Goal: Navigation & Orientation: Find specific page/section

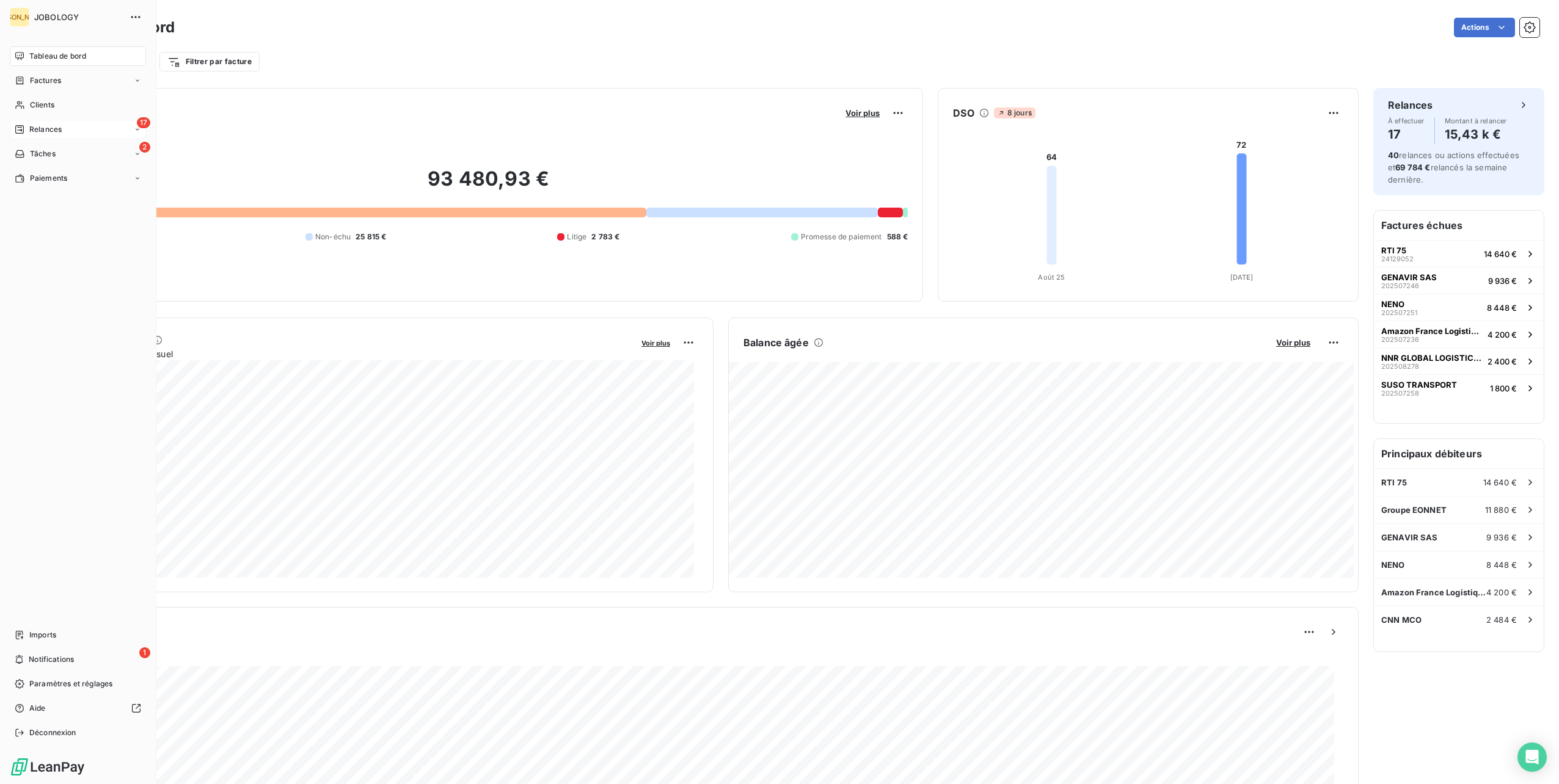
click at [29, 132] on span "Relances" at bounding box center [45, 129] width 32 height 11
click at [35, 154] on span "À effectuer" at bounding box center [49, 154] width 40 height 11
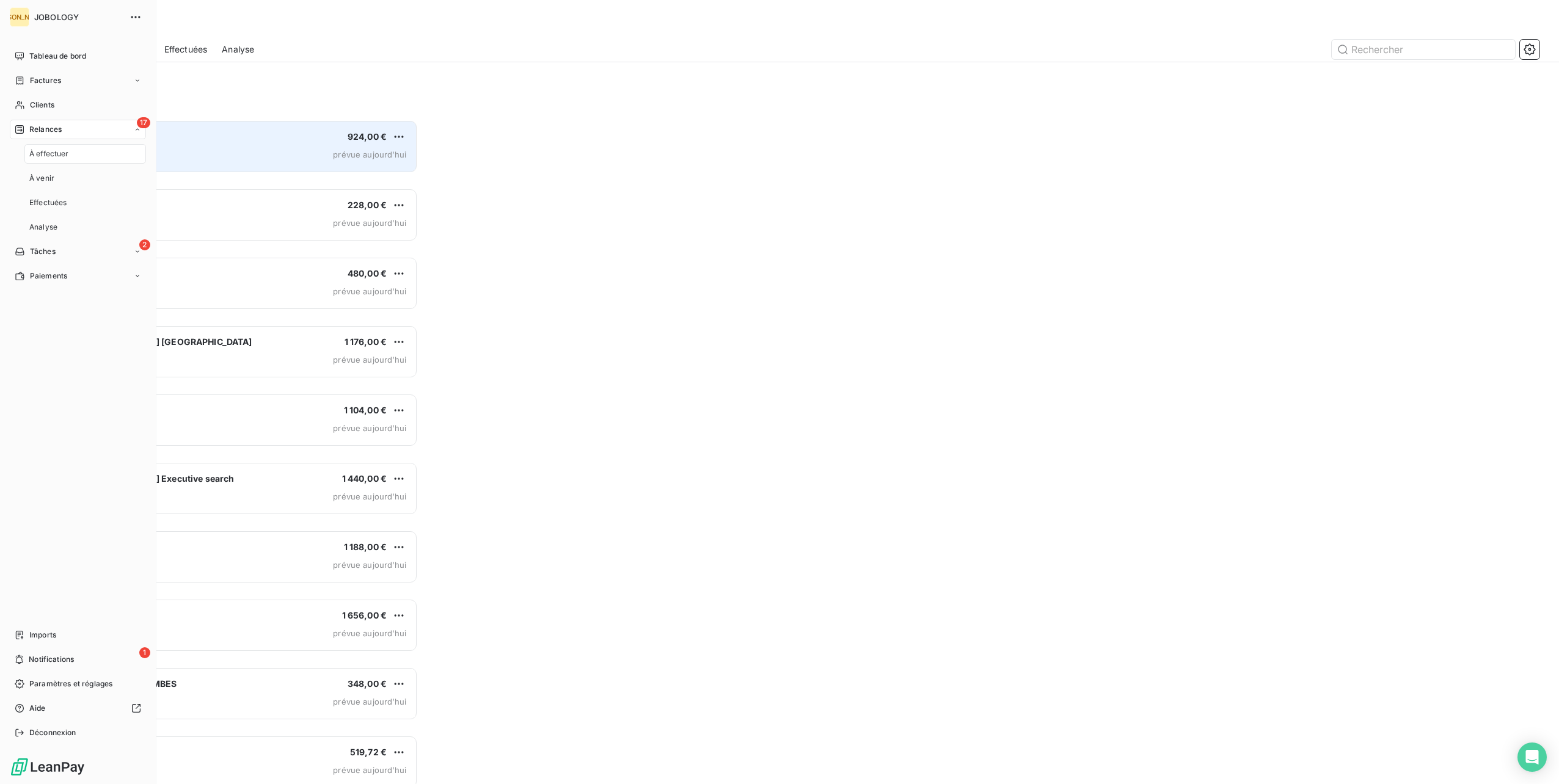
scroll to position [655, 349]
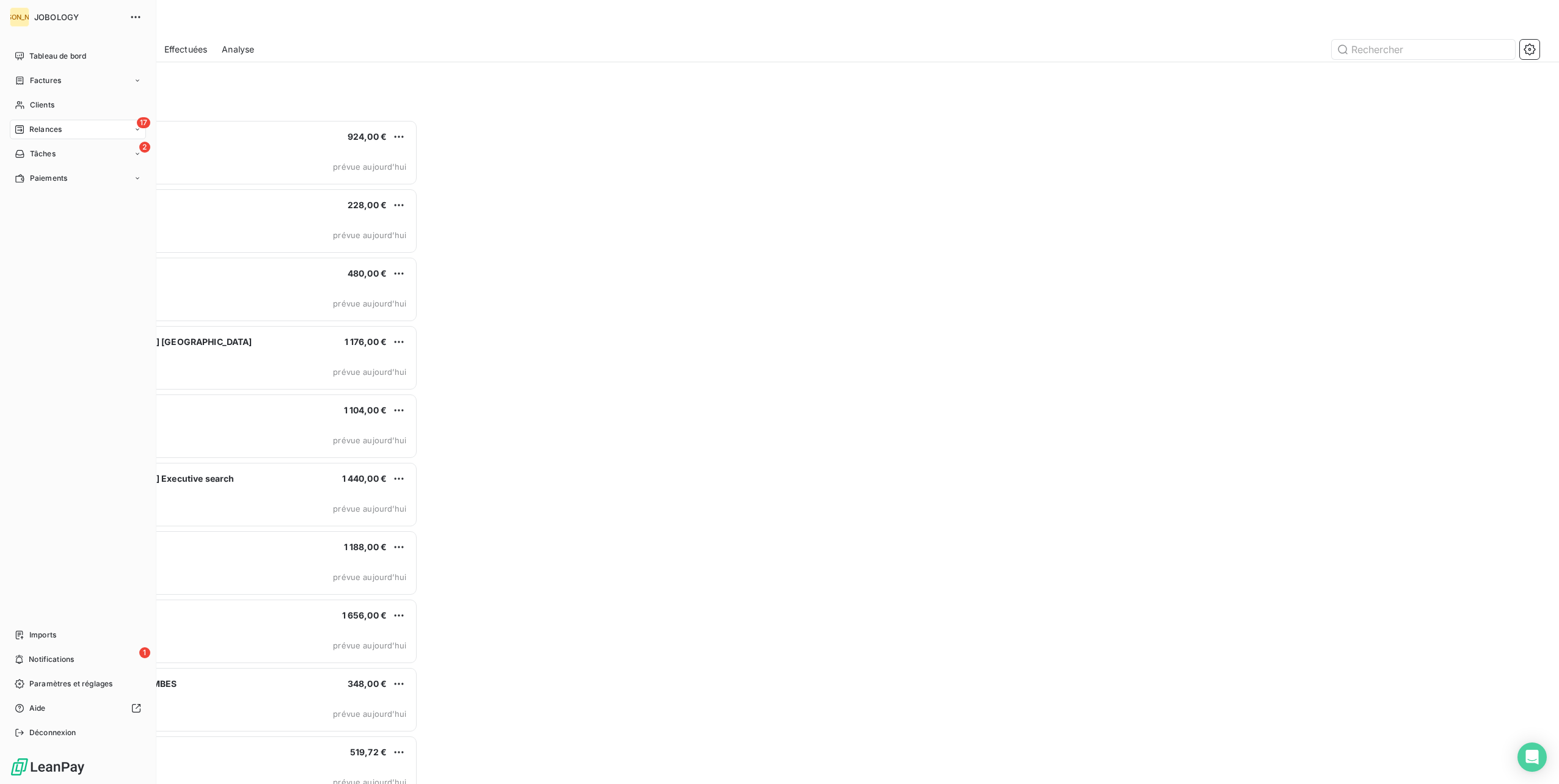
click at [22, 127] on icon at bounding box center [19, 129] width 10 height 10
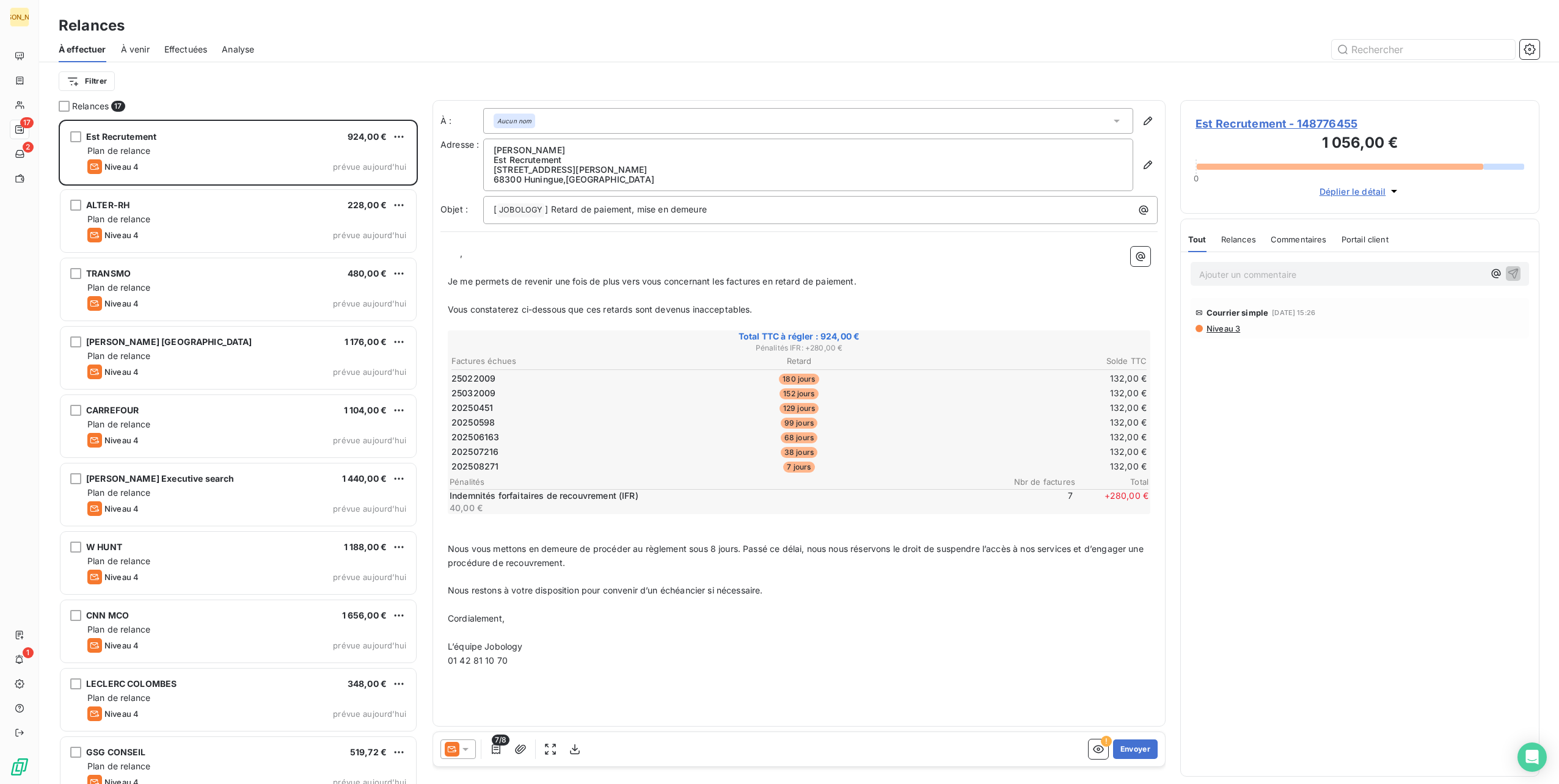
click at [130, 49] on span "À venir" at bounding box center [135, 49] width 29 height 12
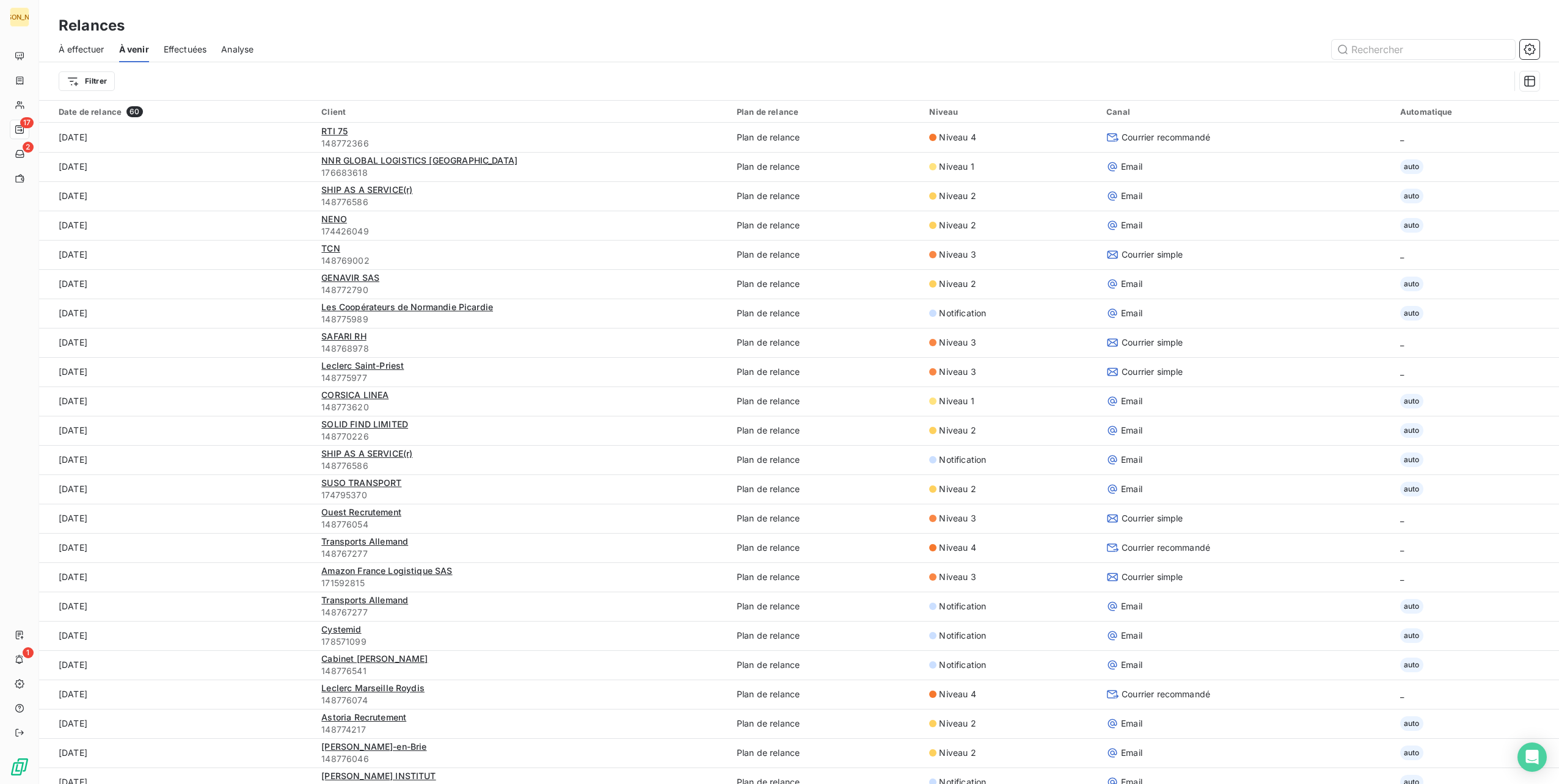
click at [193, 41] on div "Effectuées" at bounding box center [185, 49] width 43 height 26
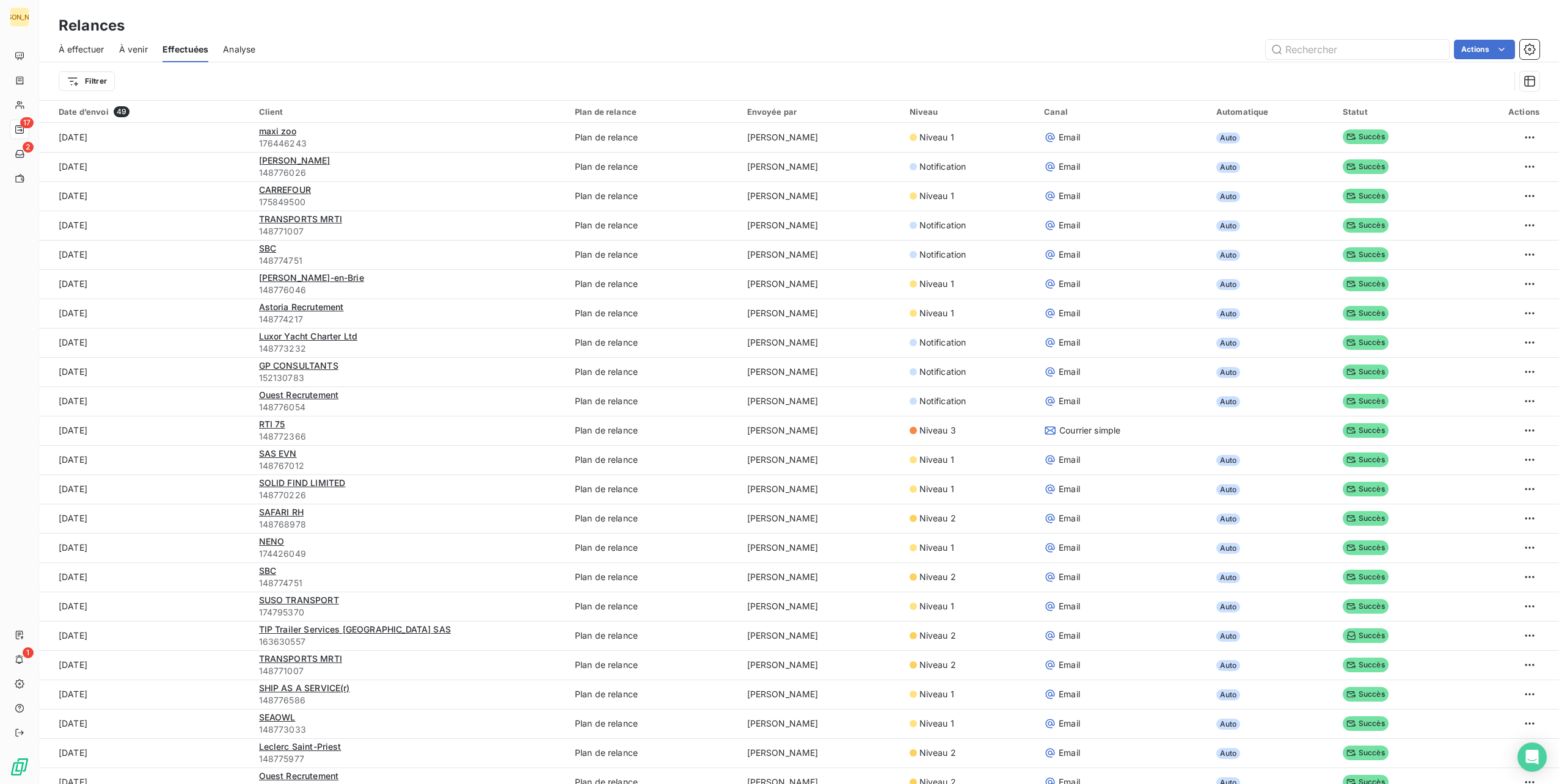
click at [131, 44] on span "À venir" at bounding box center [133, 49] width 29 height 12
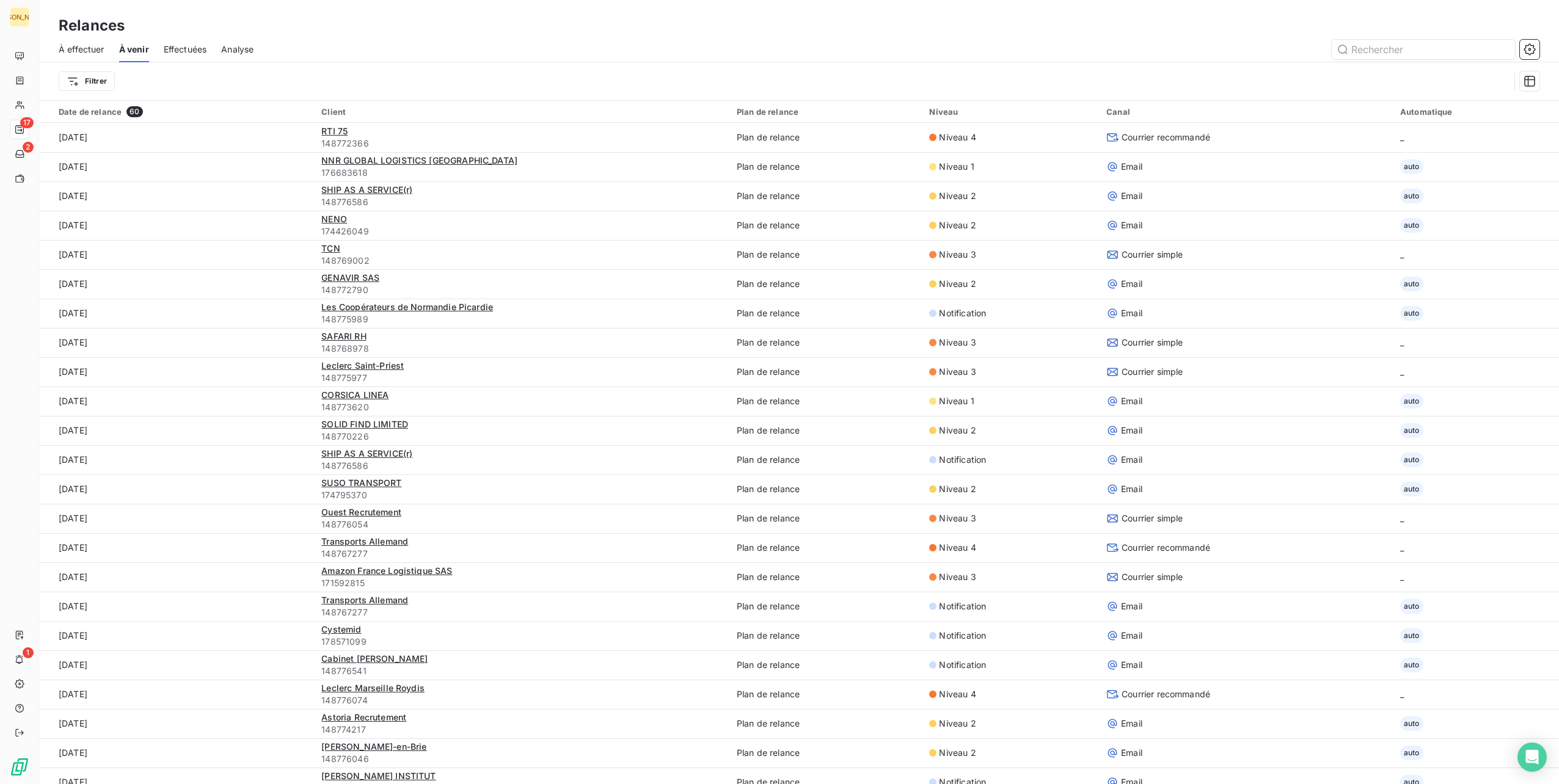
click at [188, 43] on div "Effectuées" at bounding box center [185, 49] width 43 height 26
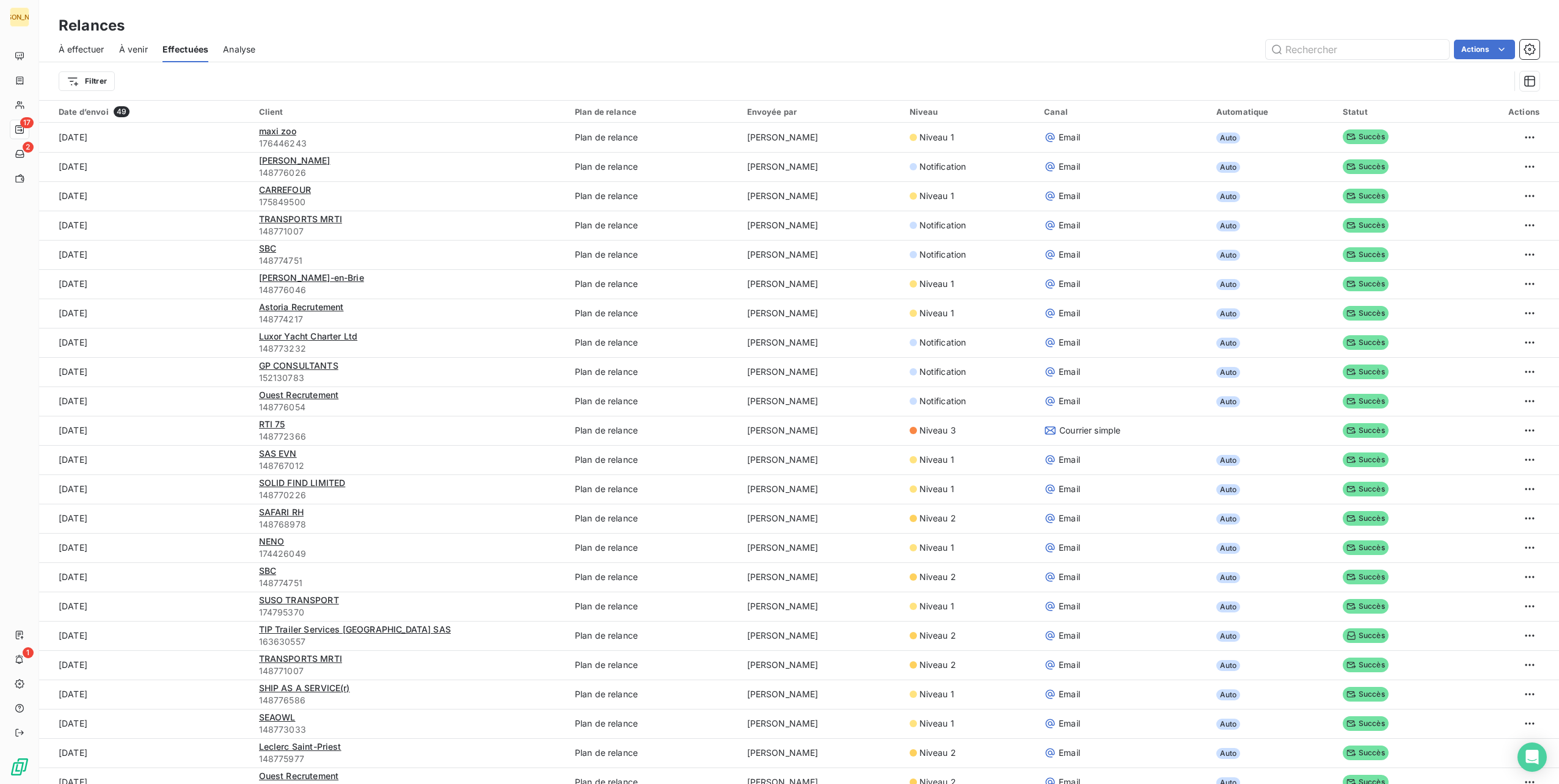
click at [127, 45] on span "À venir" at bounding box center [133, 49] width 29 height 12
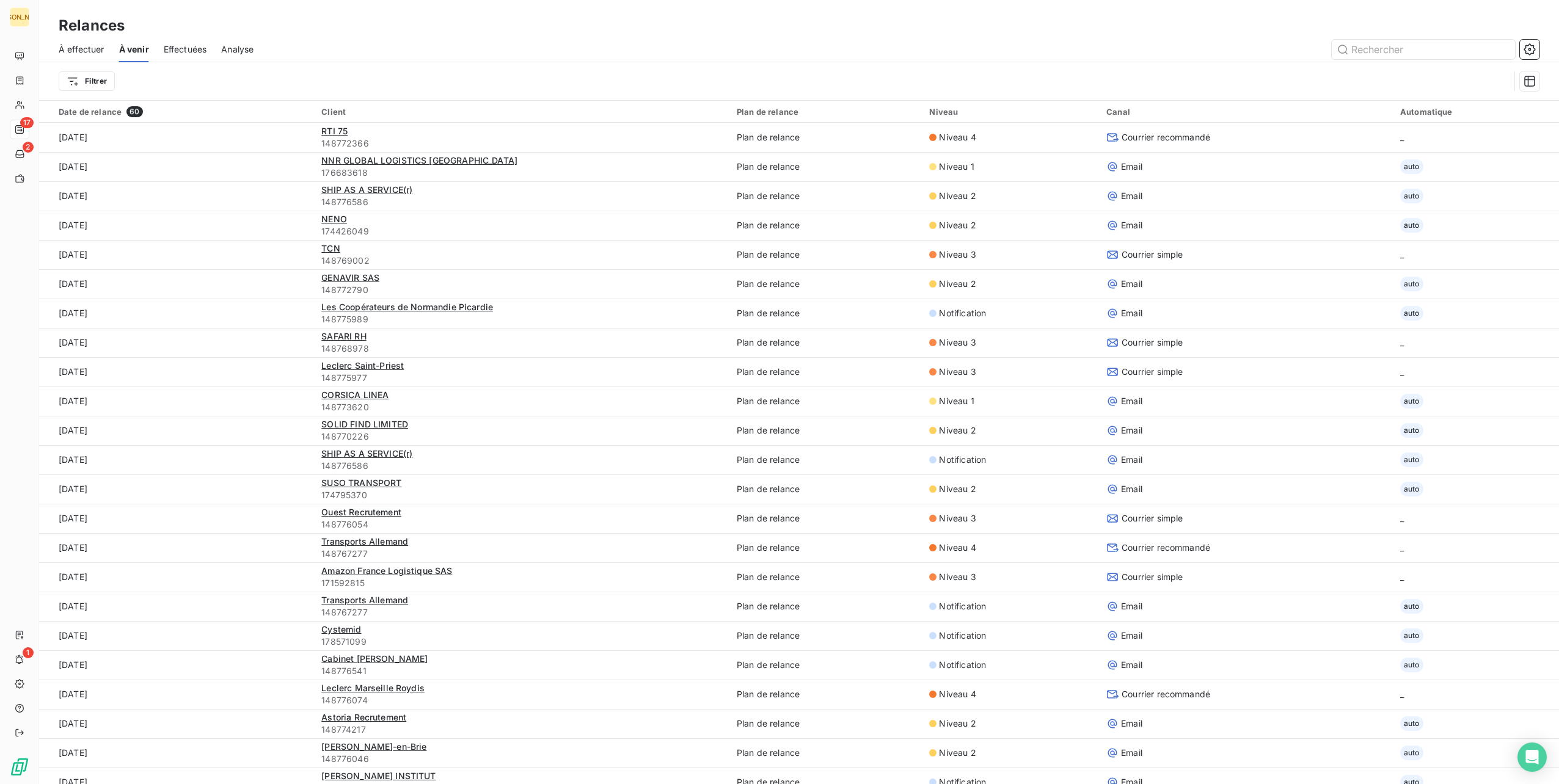
click at [180, 45] on span "Effectuées" at bounding box center [185, 49] width 43 height 12
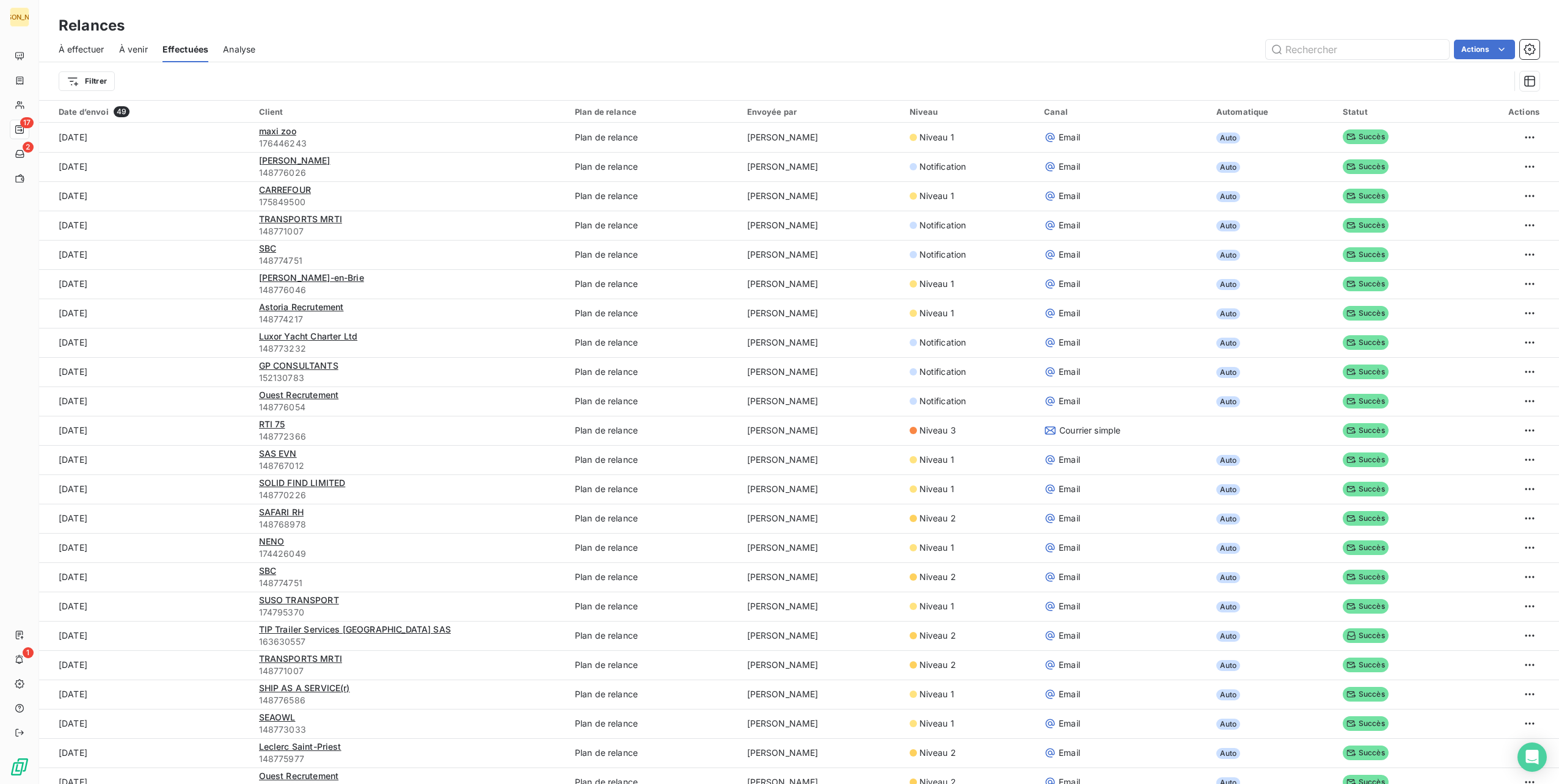
click at [241, 44] on span "Analyse" at bounding box center [239, 49] width 32 height 12
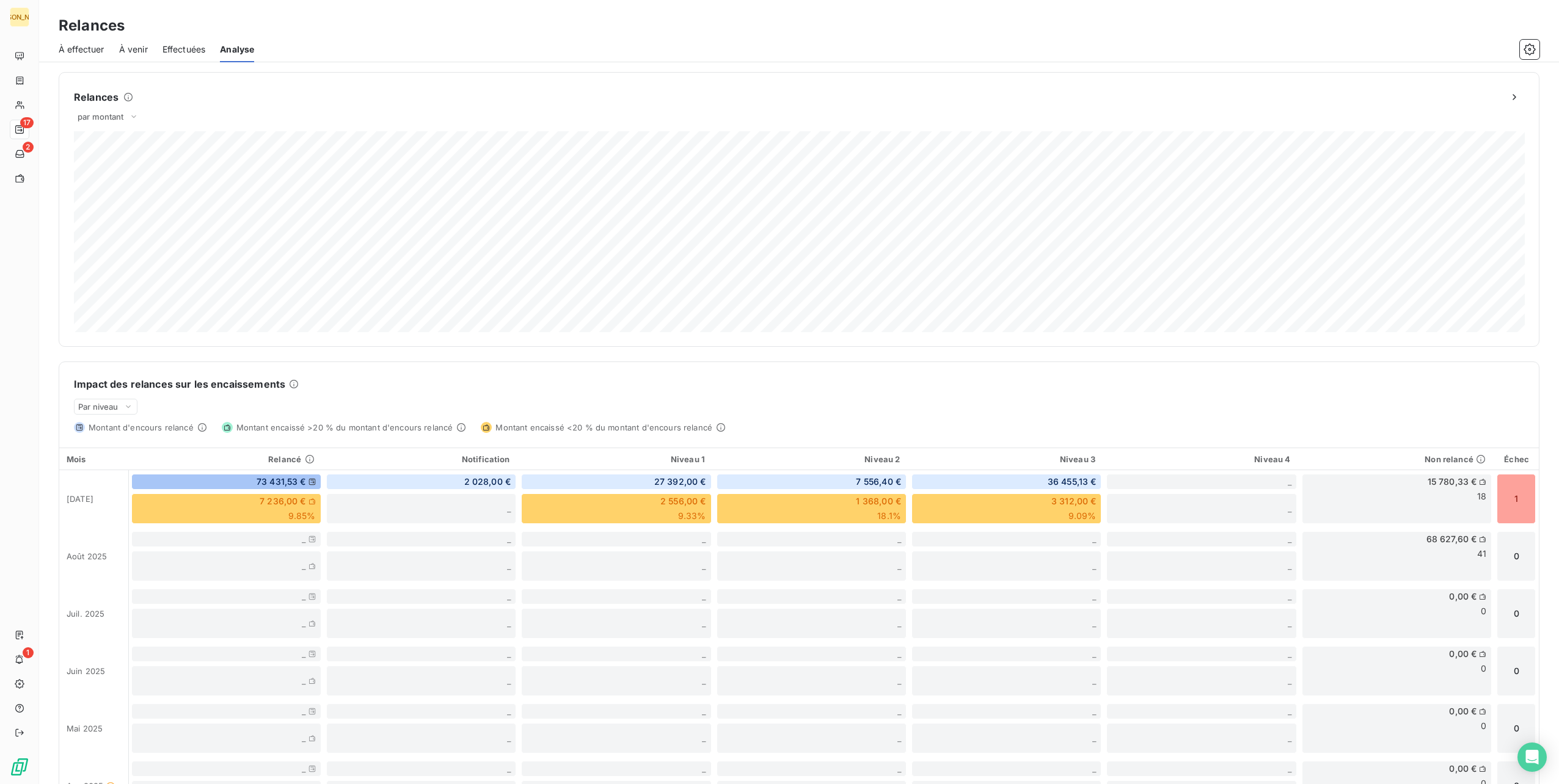
click at [91, 54] on span "À effectuer" at bounding box center [82, 49] width 46 height 12
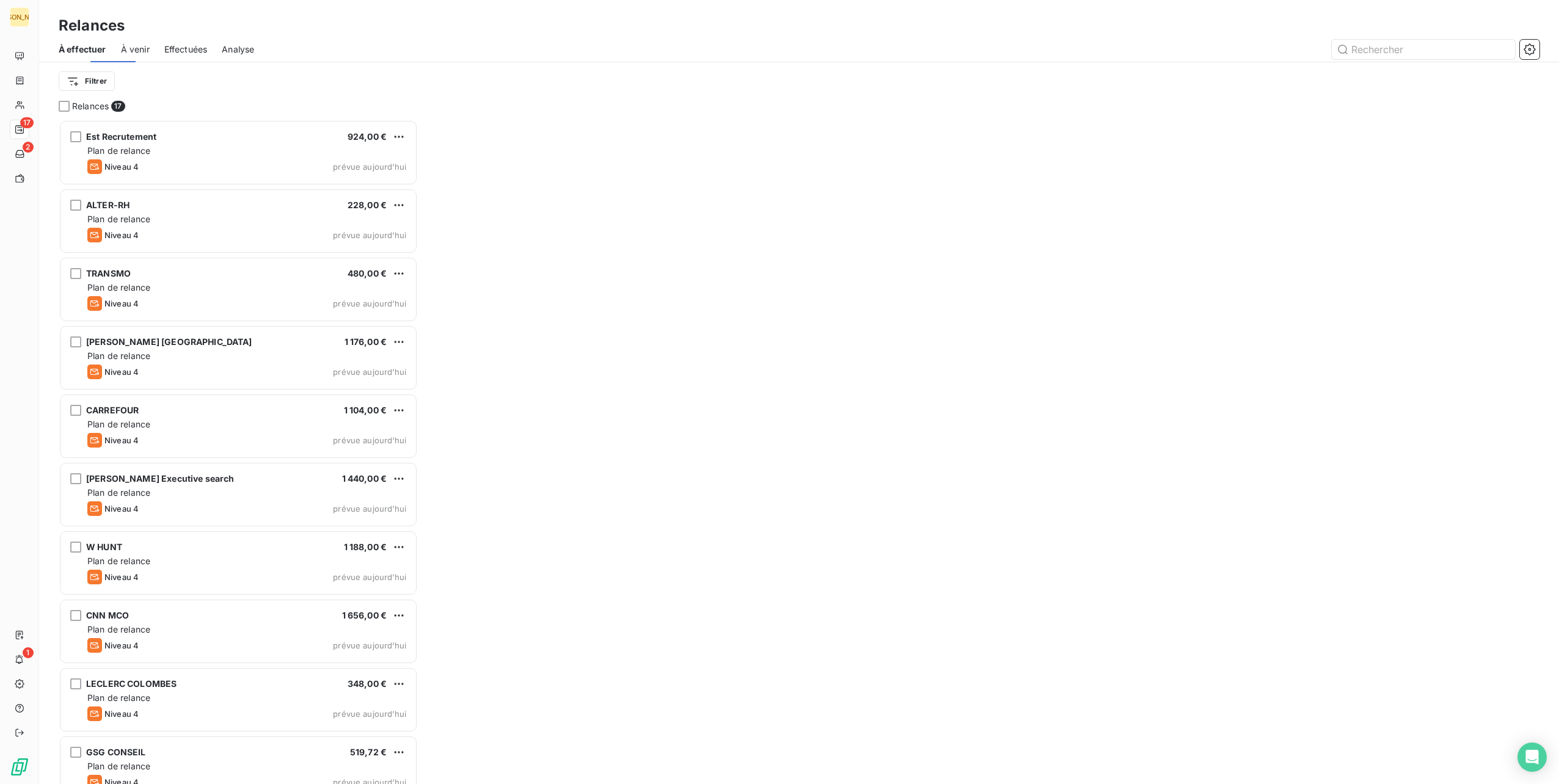
scroll to position [655, 349]
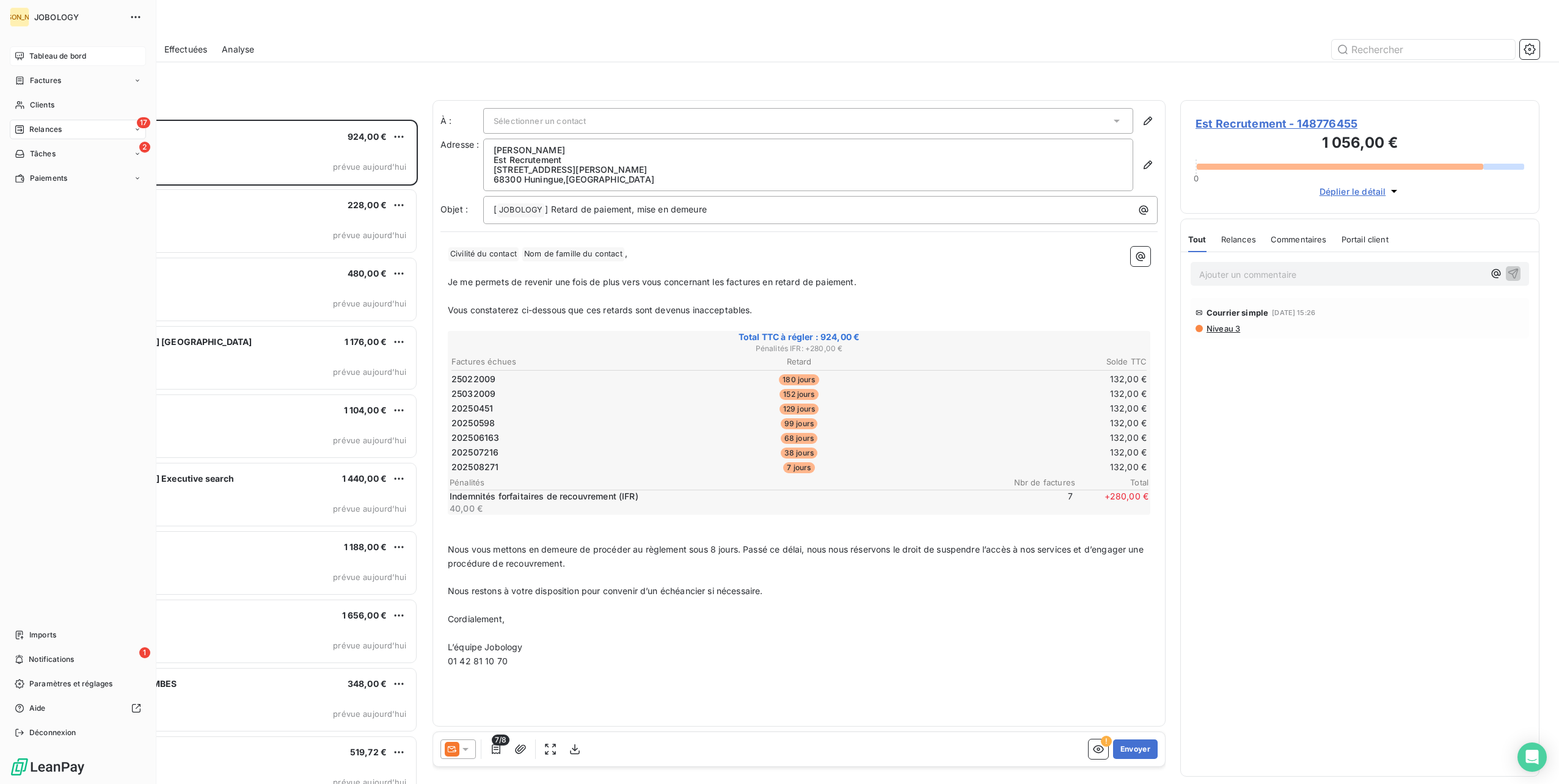
click at [28, 58] on div "Tableau de bord" at bounding box center [78, 56] width 136 height 20
